Goal: Find specific page/section: Find specific page/section

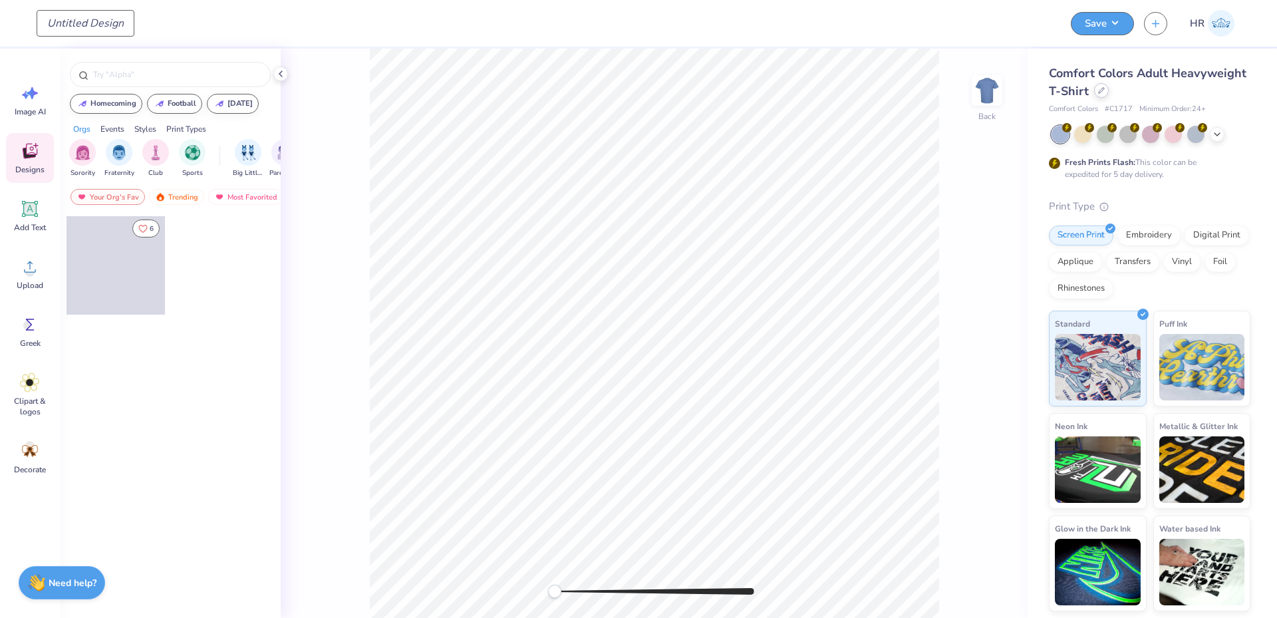
click at [1104, 92] on div at bounding box center [1101, 90] width 15 height 15
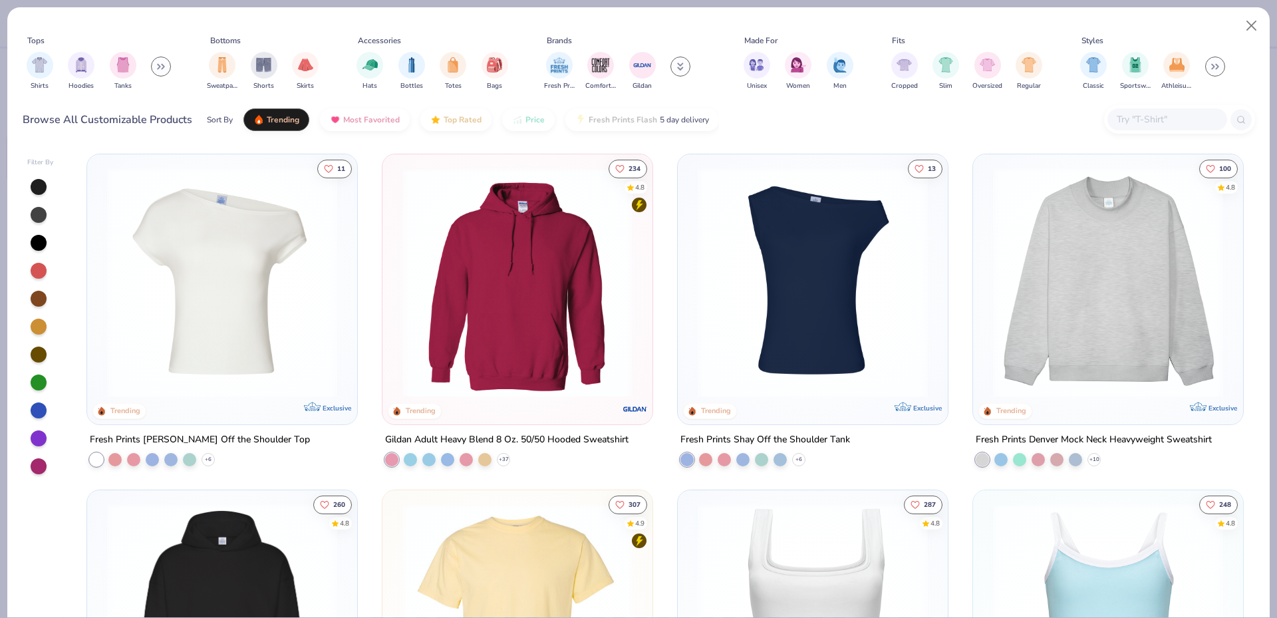
click at [1124, 115] on input "text" at bounding box center [1166, 119] width 102 height 15
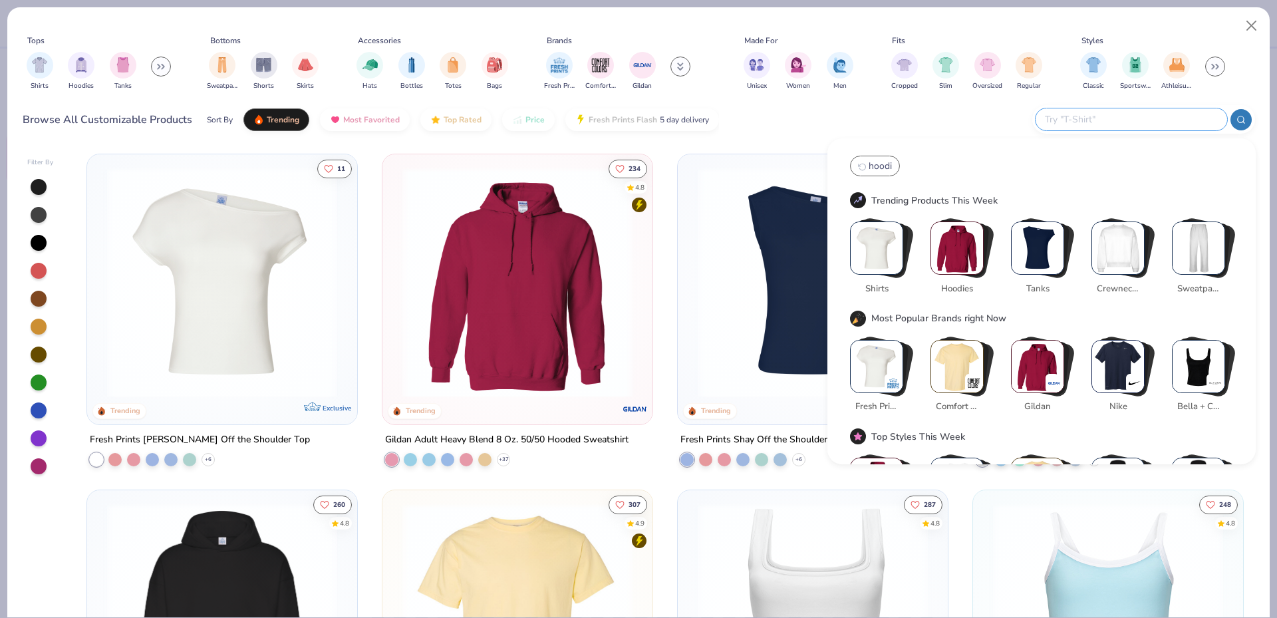
click at [1071, 104] on div "Browse All Customizable Products Sort By Trending Most Favorited Top Rated Pric…" at bounding box center [639, 119] width 1232 height 37
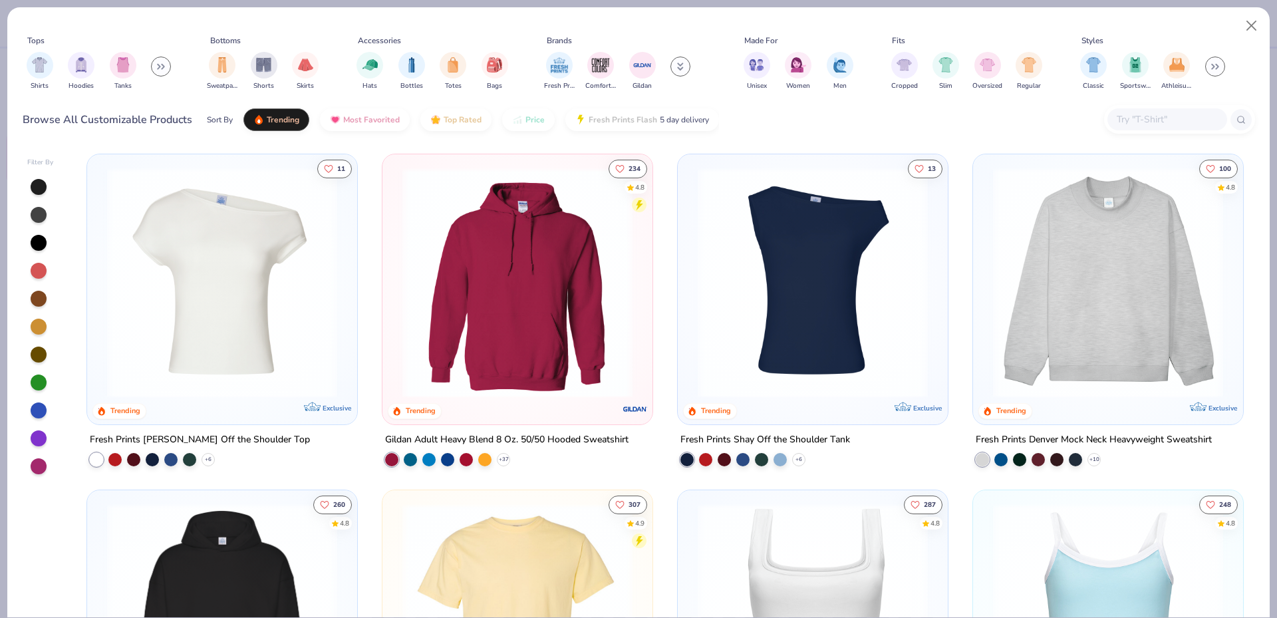
click at [1115, 118] on input "text" at bounding box center [1166, 119] width 102 height 15
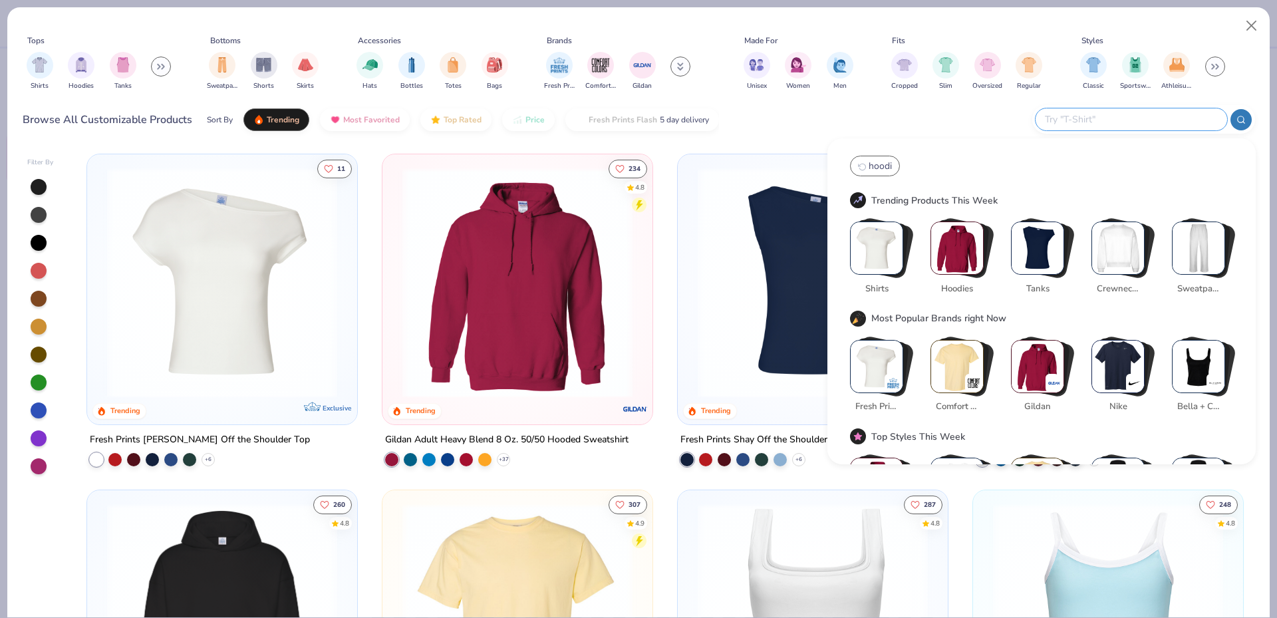
paste input "JA8869"
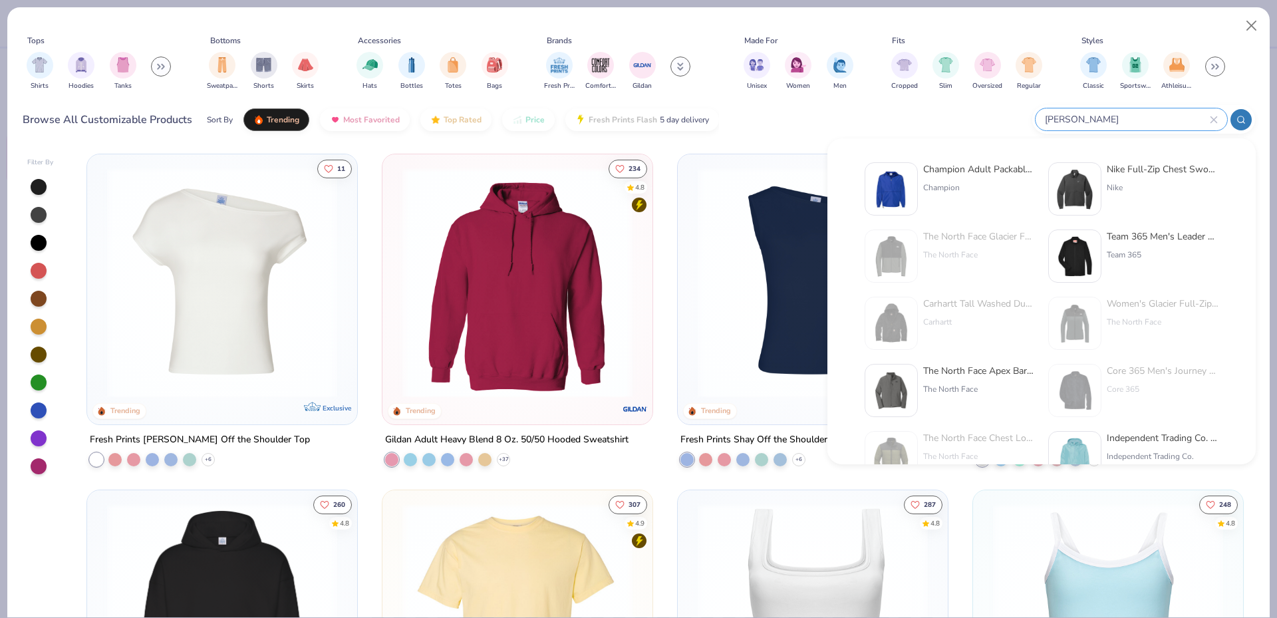
type input "[PERSON_NAME]"
click at [1087, 182] on img at bounding box center [1074, 188] width 41 height 41
